Goal: Information Seeking & Learning: Understand process/instructions

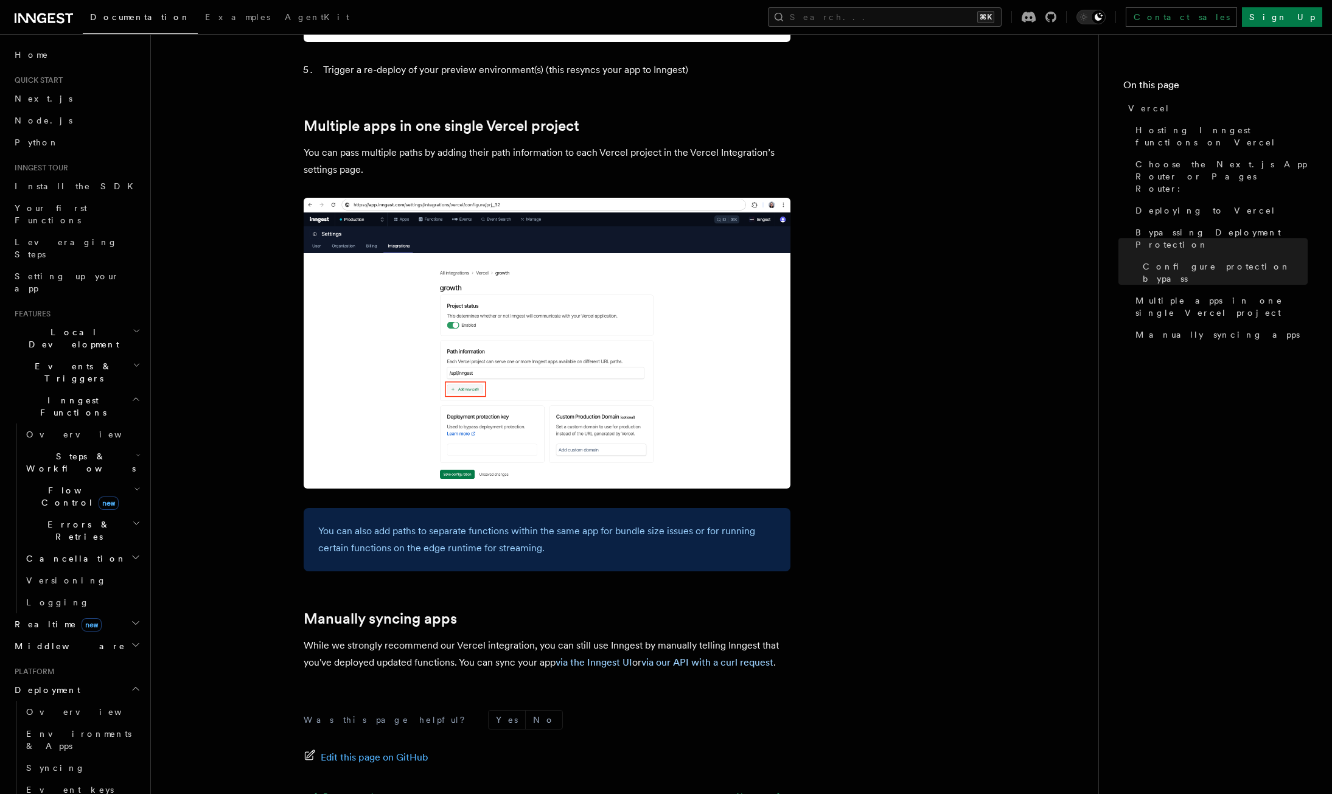
scroll to position [1482, 0]
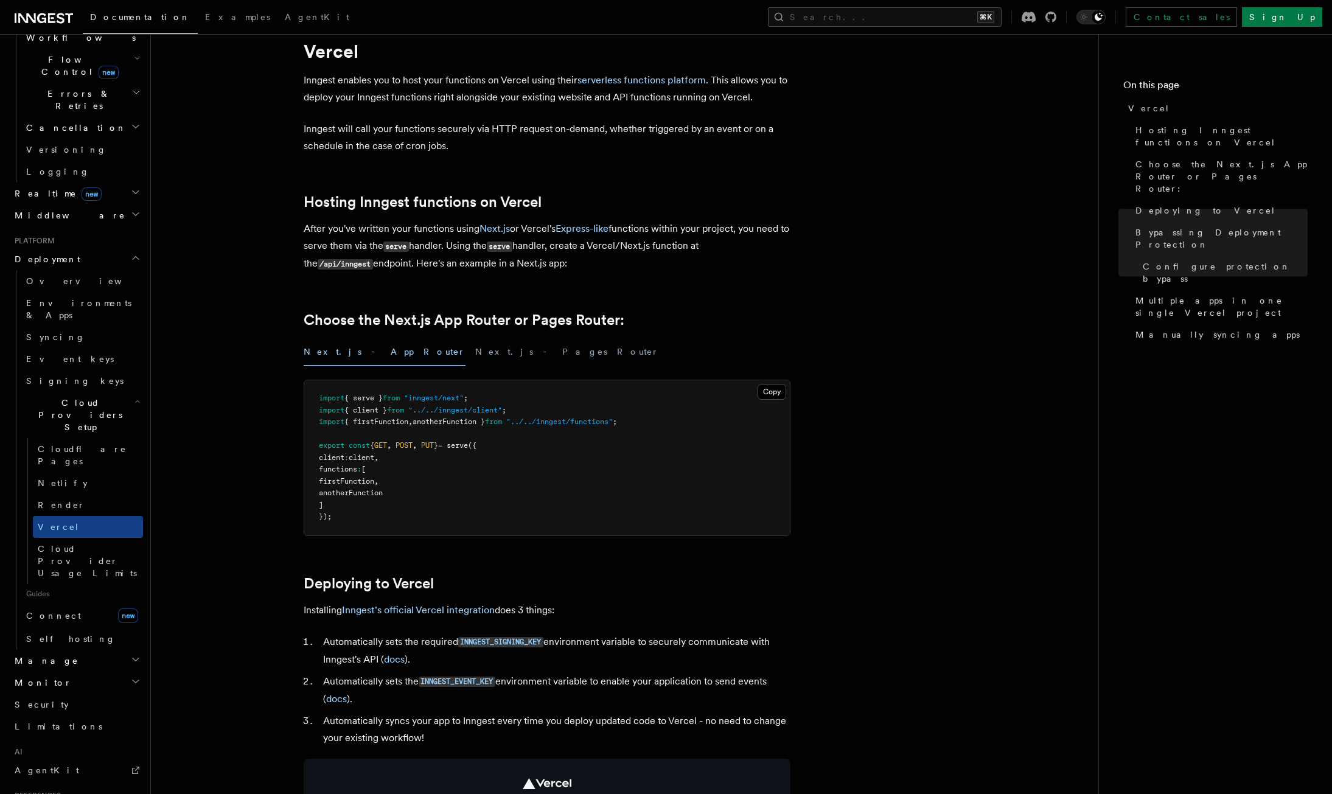
scroll to position [0, 0]
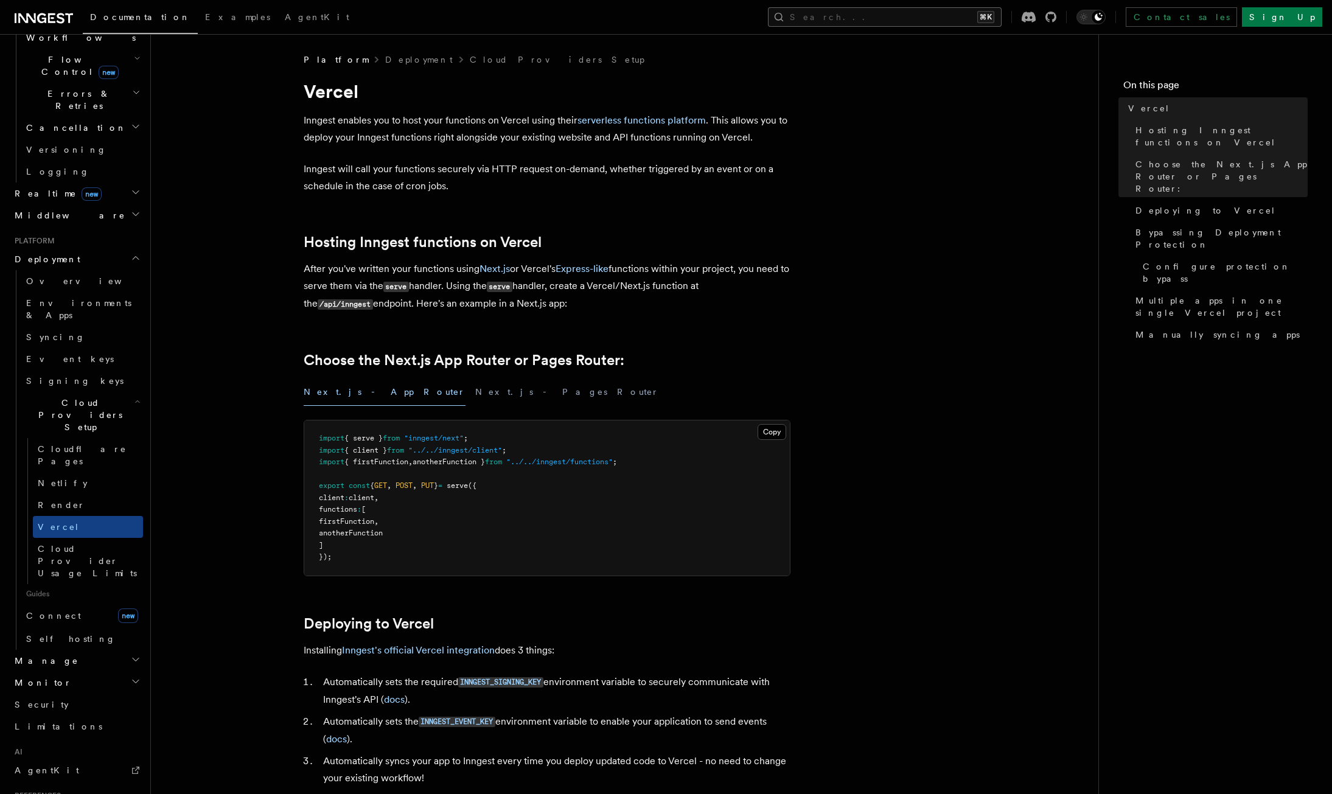
click at [990, 16] on button "Search... ⌘K" at bounding box center [885, 16] width 234 height 19
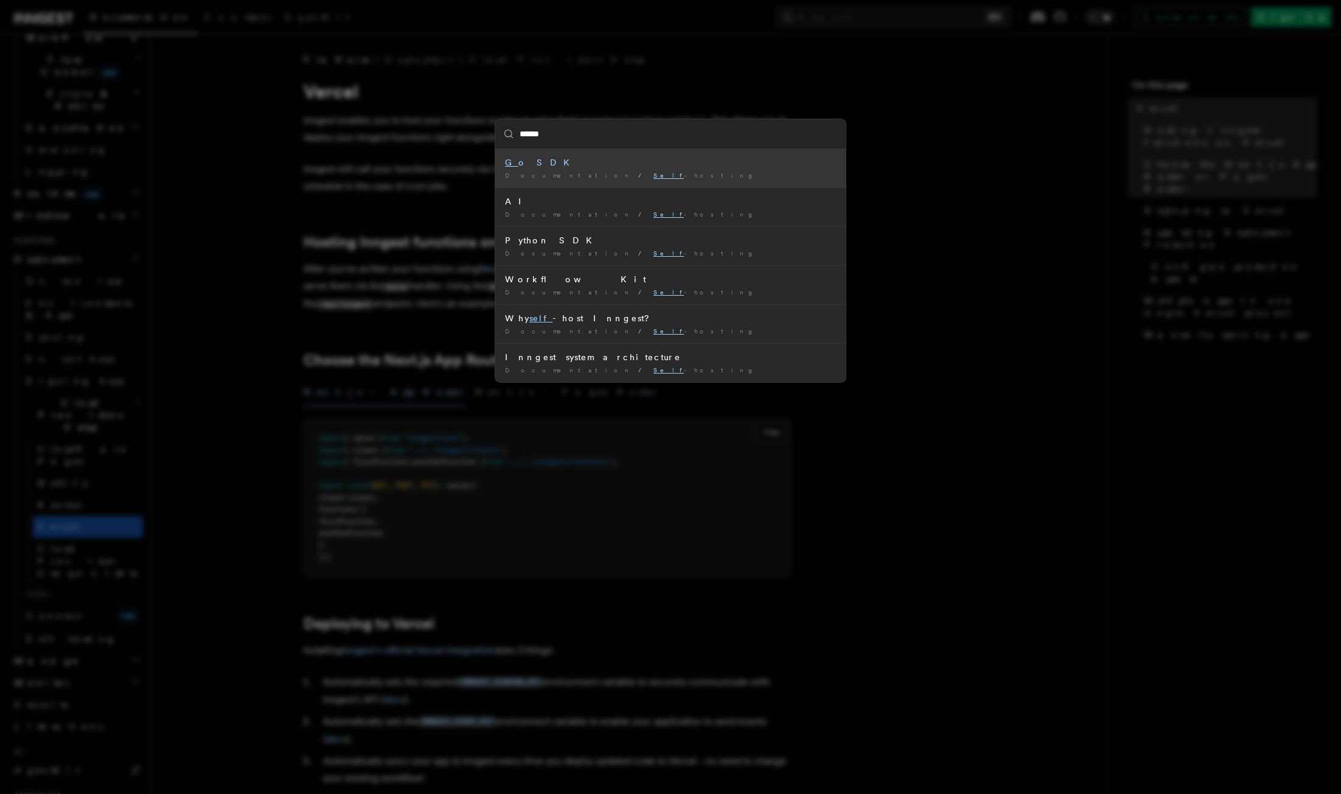
type input "****"
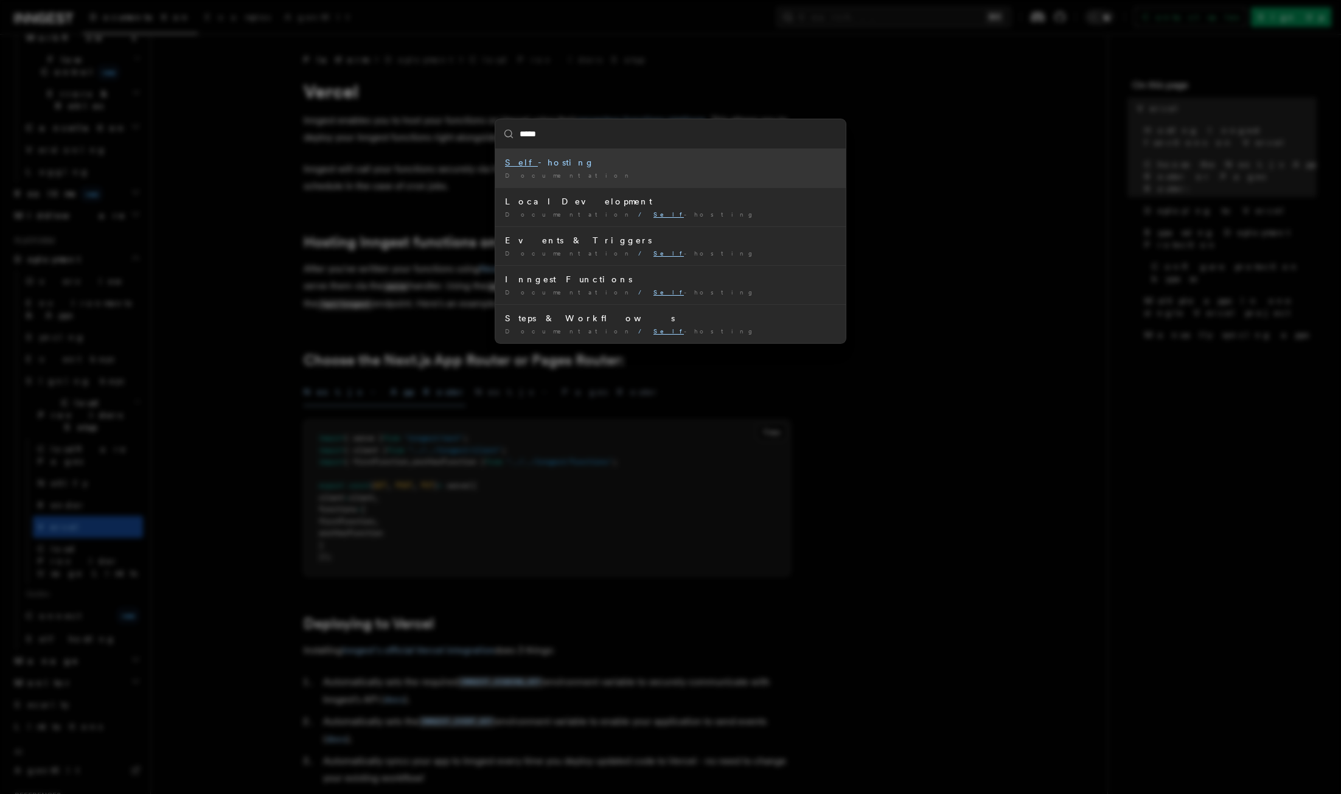
click at [620, 169] on li "Self -hosting Documentation /" at bounding box center [670, 168] width 350 height 38
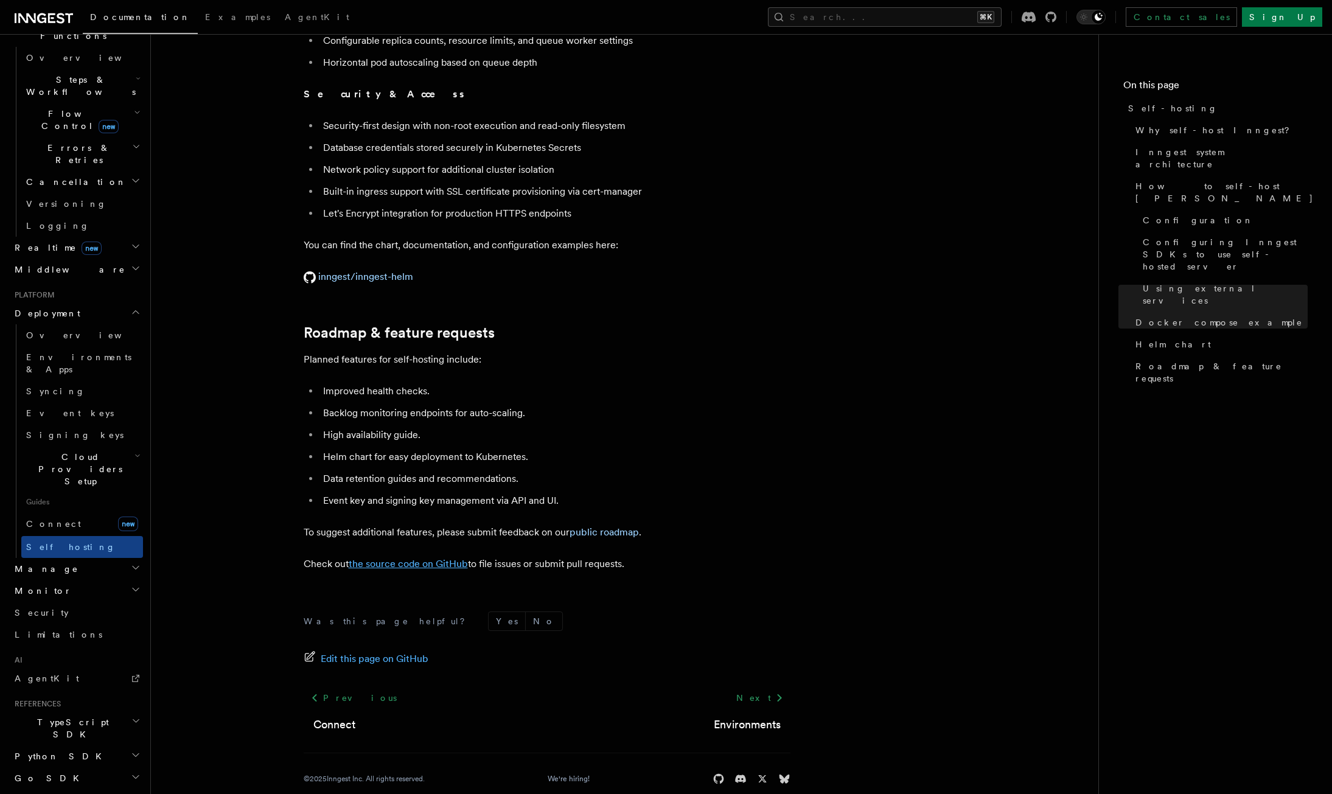
scroll to position [4375, 0]
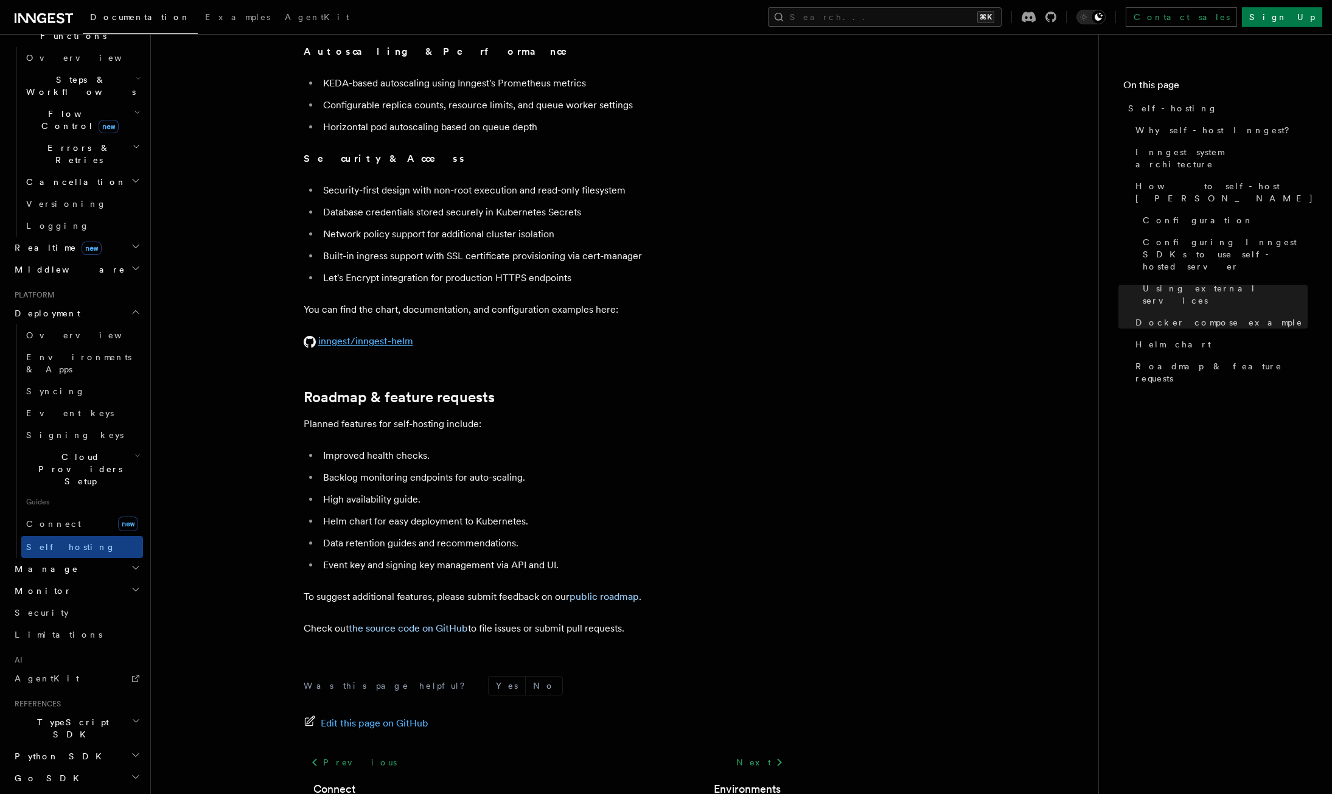
click at [367, 335] on link "inngest/inngest-helm" at bounding box center [359, 341] width 110 height 12
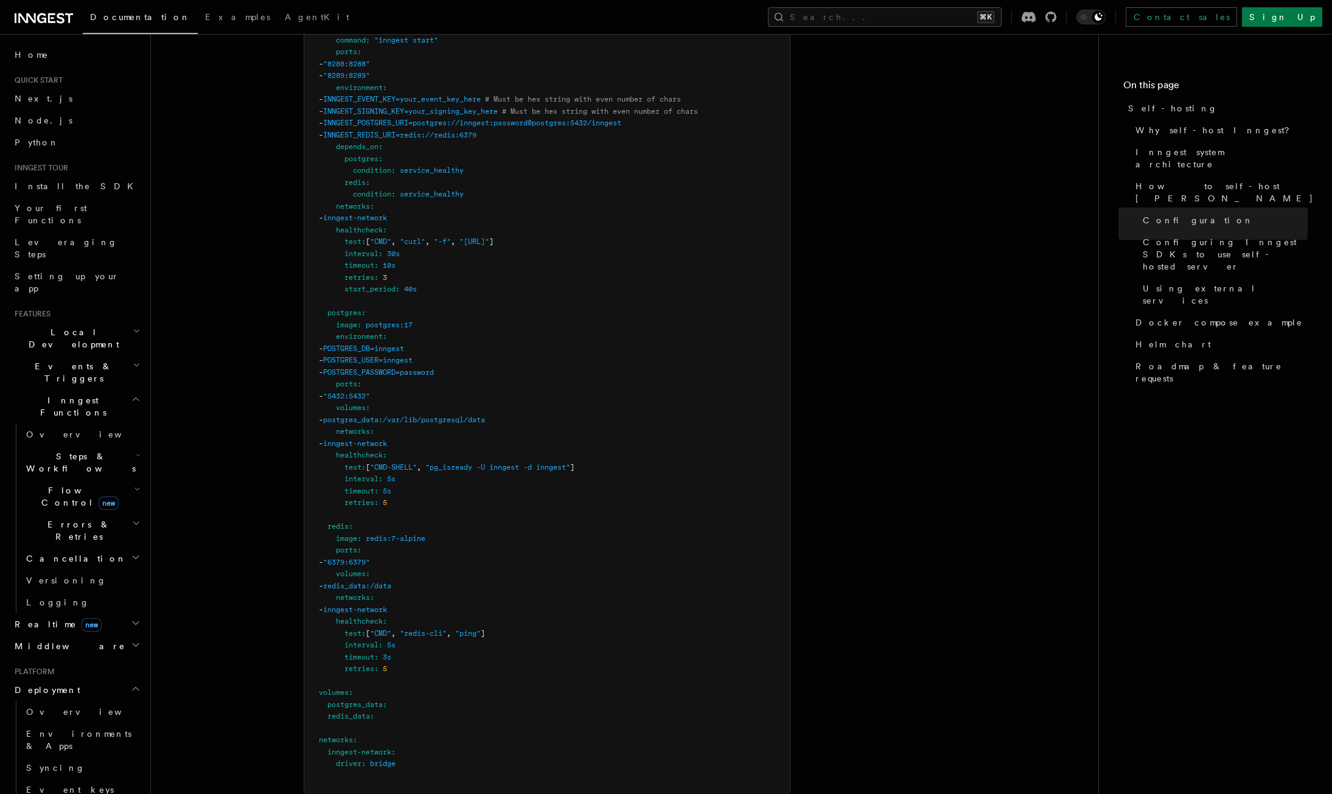
scroll to position [3641, 0]
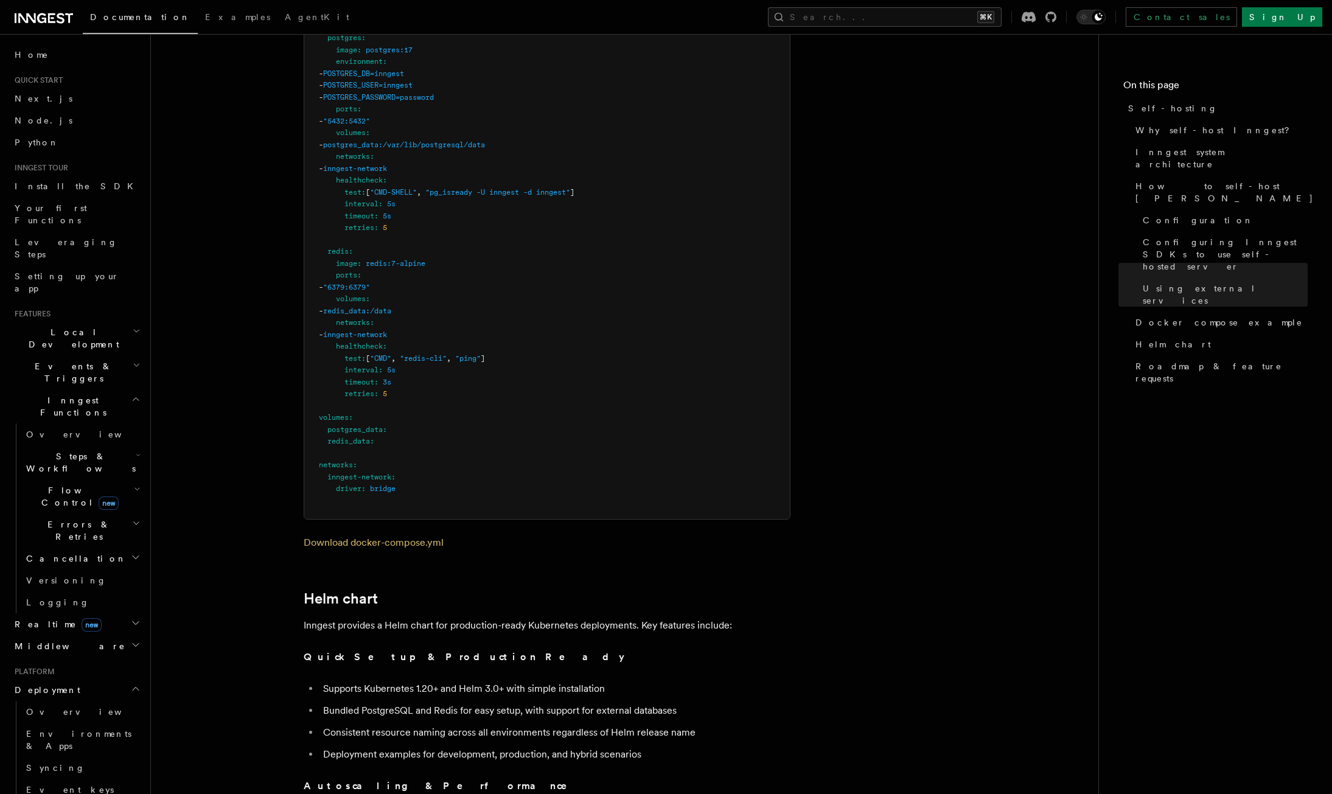
click at [425, 224] on pre "services : inngest : image : inngest/inngest command : "inngest start" ports : …" at bounding box center [546, 115] width 485 height 807
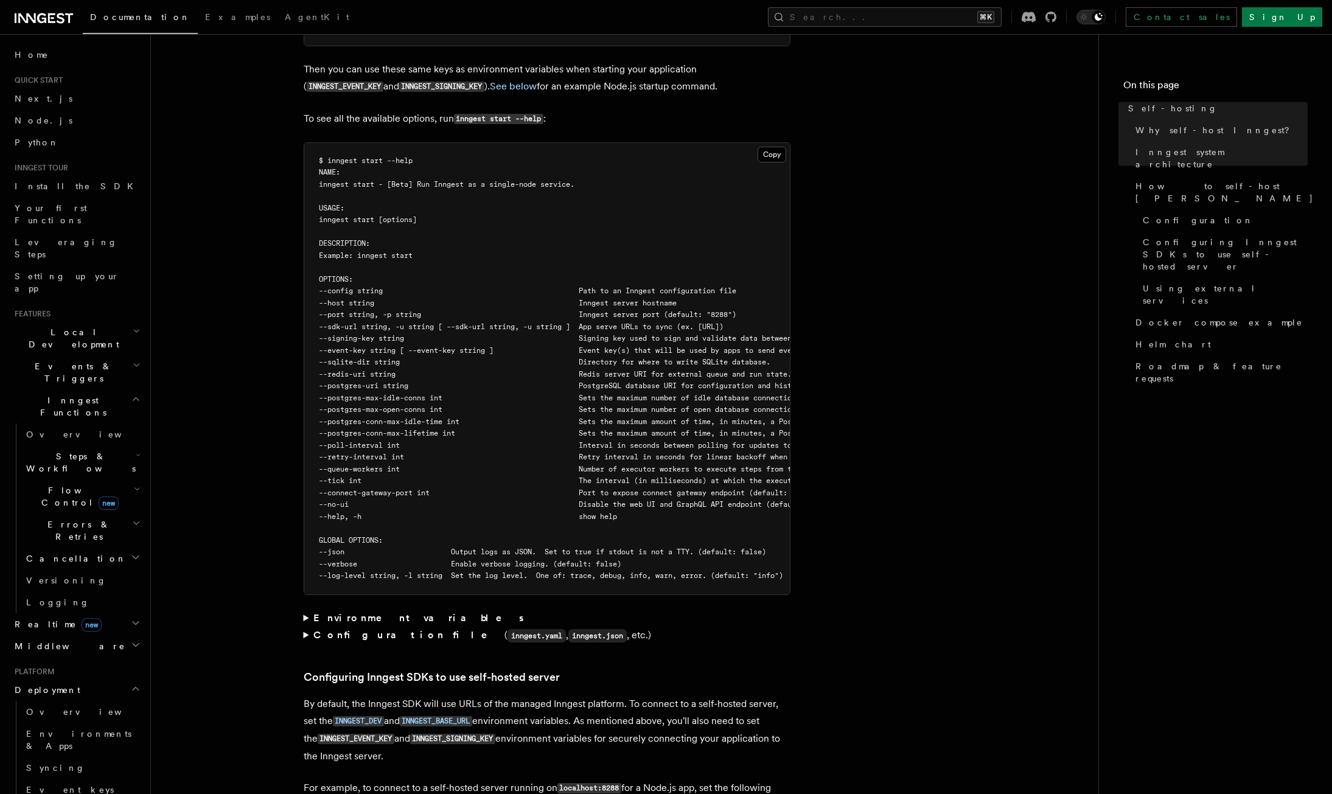
scroll to position [4440, 0]
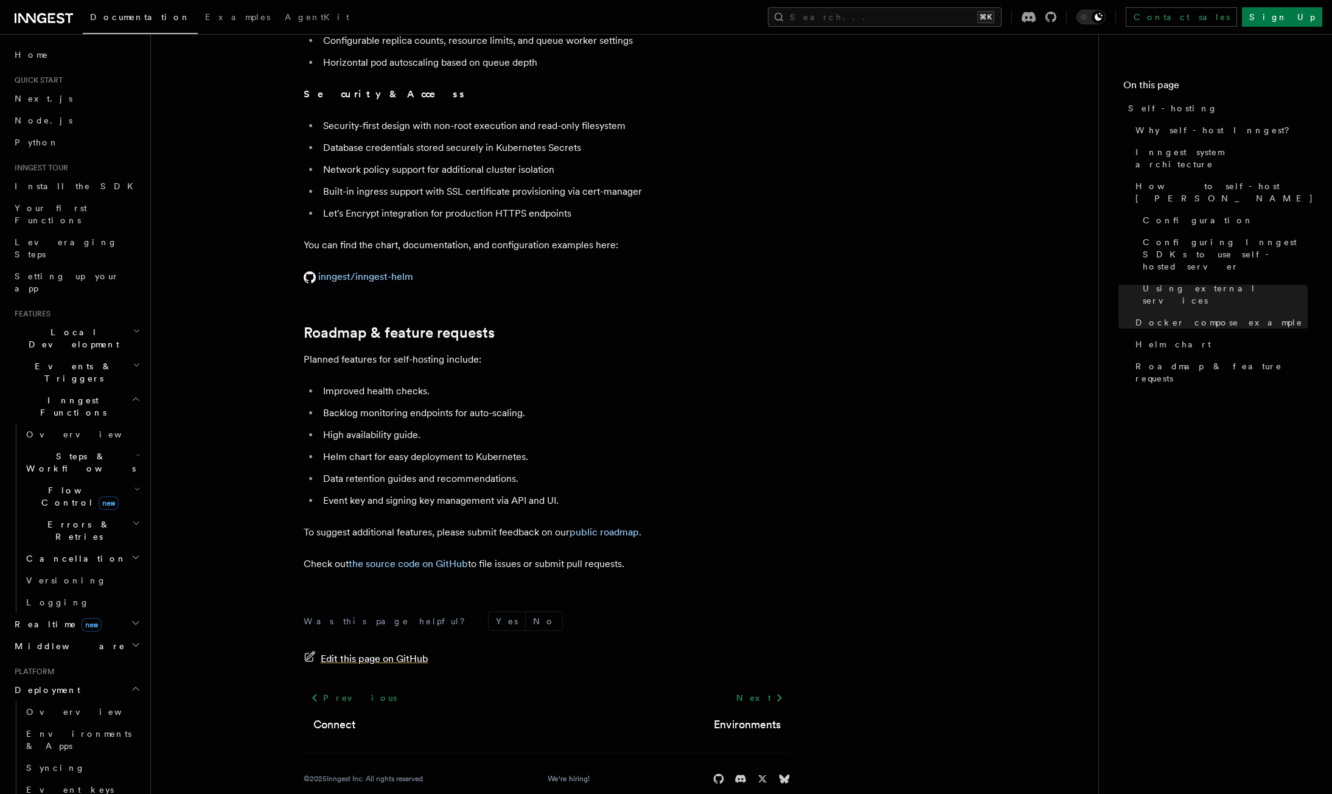
click at [364, 650] on span "Edit this page on GitHub" at bounding box center [375, 658] width 108 height 17
